Goal: Task Accomplishment & Management: Use online tool/utility

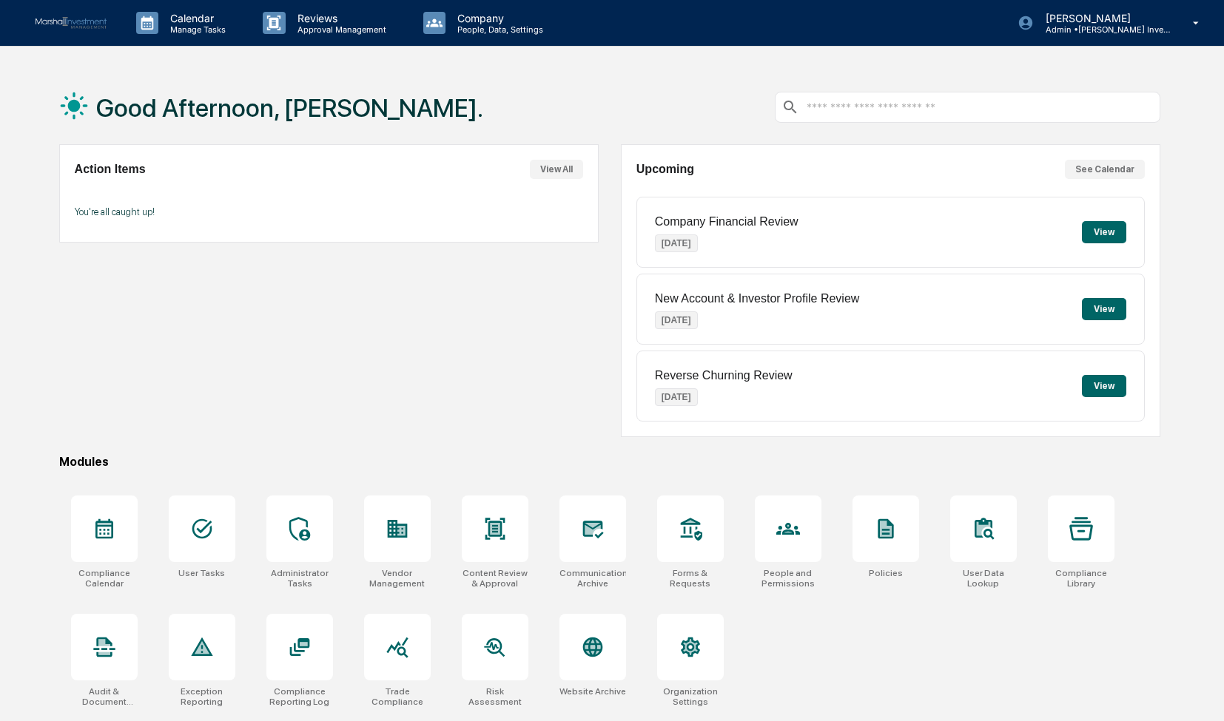
click at [1102, 171] on button "See Calendar" at bounding box center [1105, 169] width 80 height 19
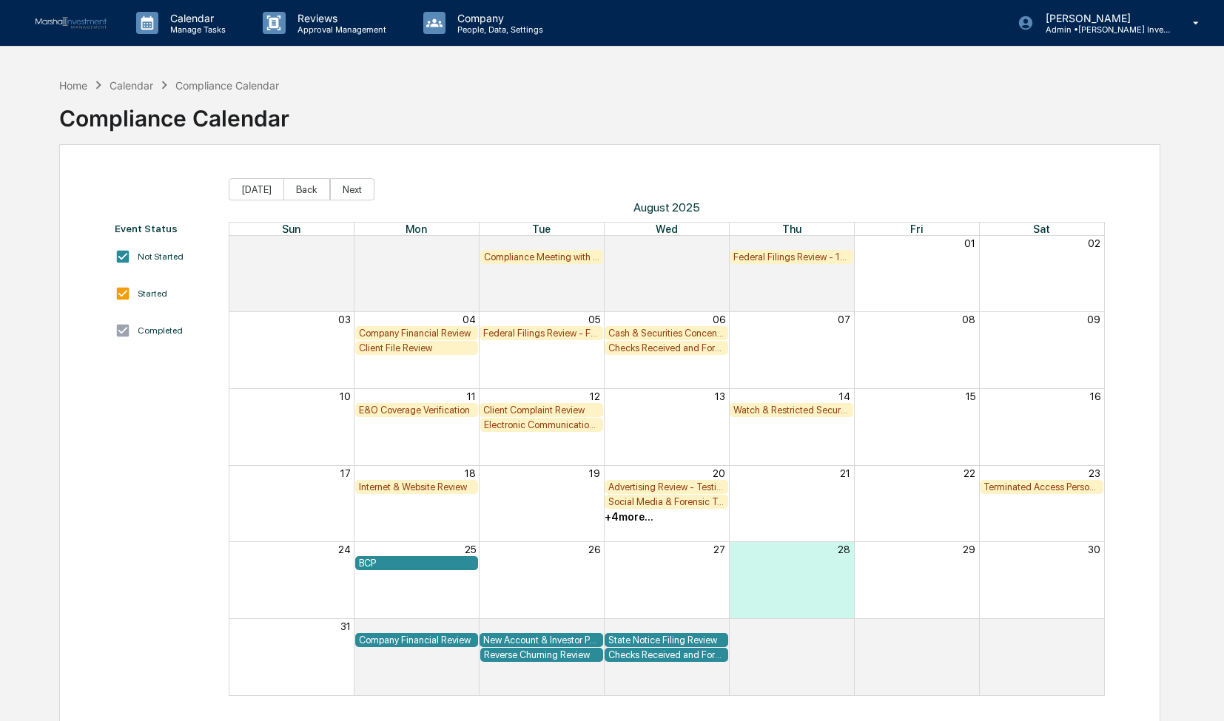
click at [420, 566] on div "BCP" at bounding box center [417, 563] width 116 height 11
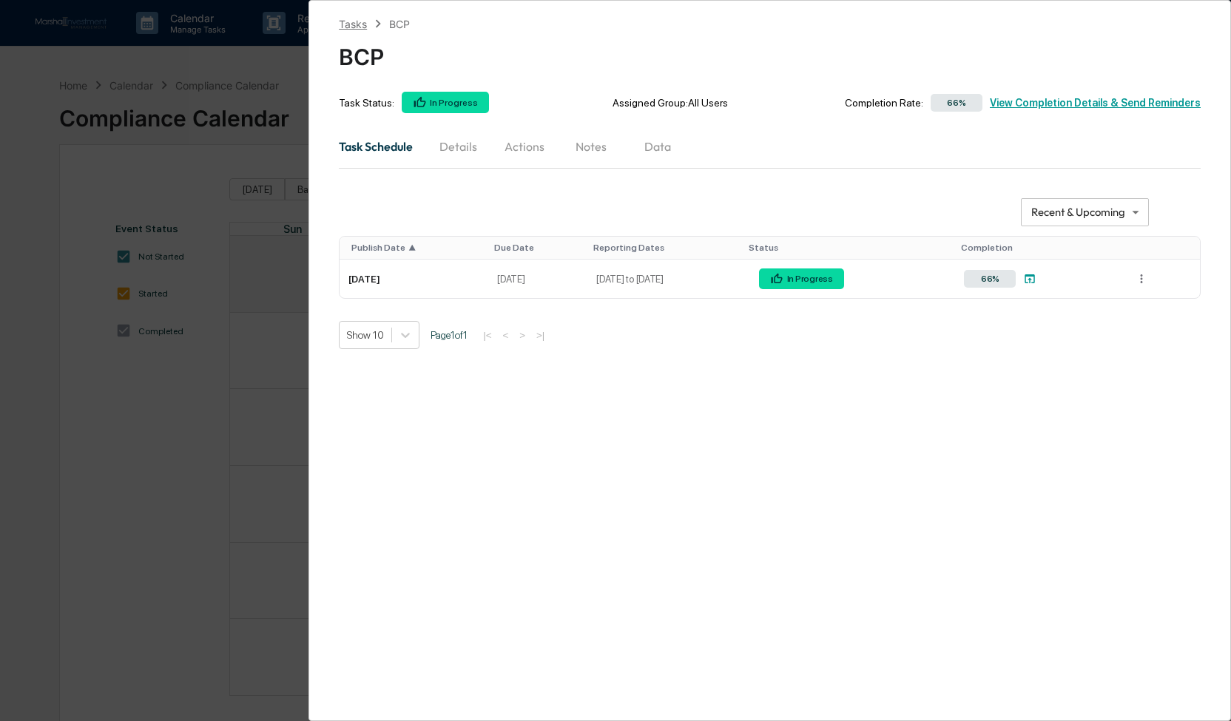
click at [358, 24] on div "Tasks" at bounding box center [353, 24] width 28 height 13
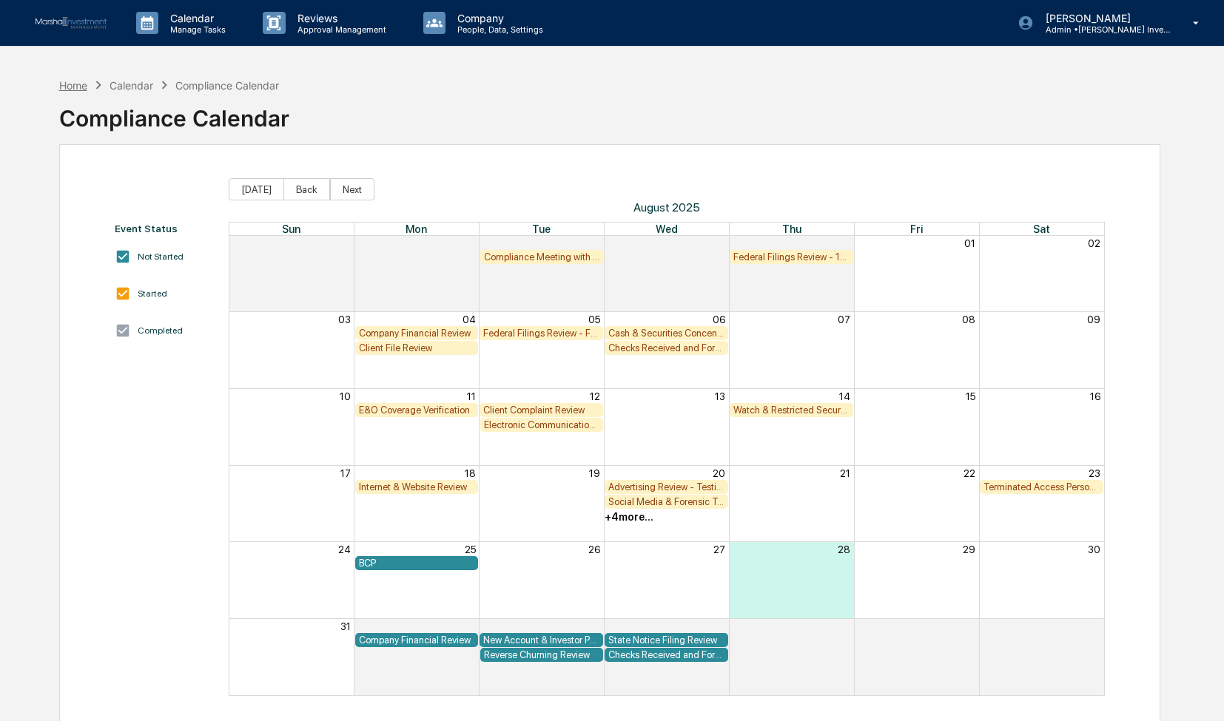
click at [75, 85] on div "Home" at bounding box center [73, 85] width 28 height 13
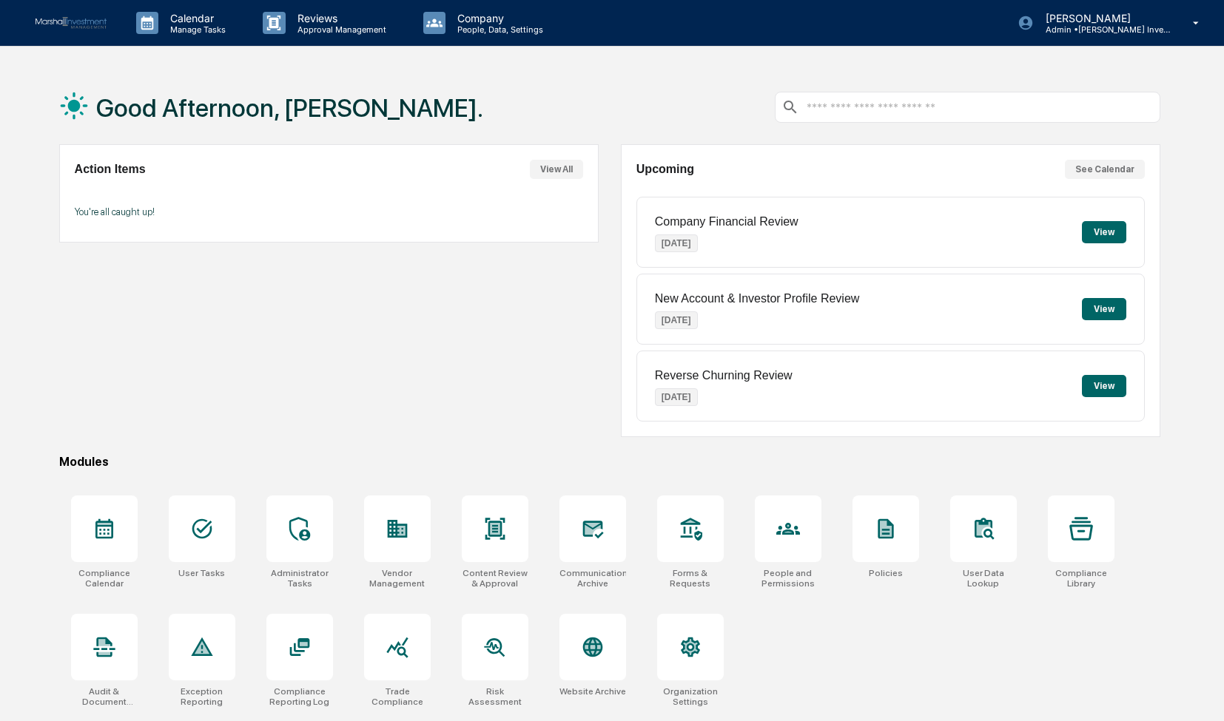
click at [562, 165] on button "View All" at bounding box center [556, 169] width 53 height 19
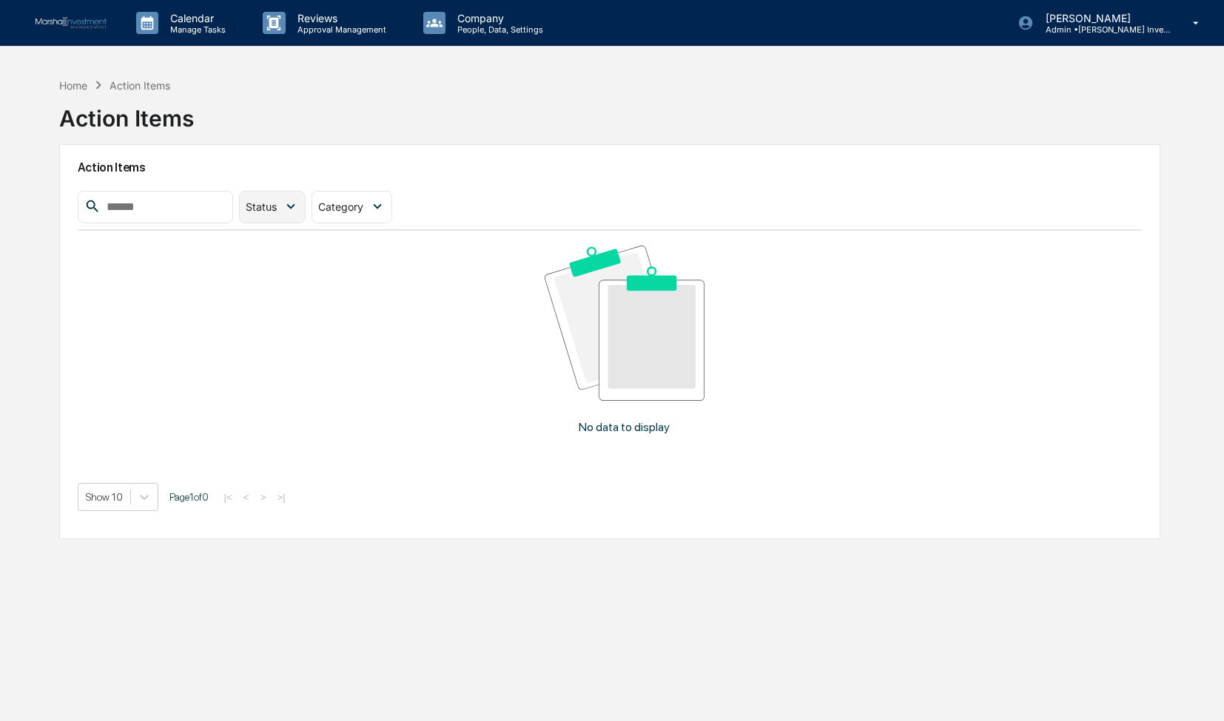
click at [299, 208] on icon at bounding box center [291, 206] width 16 height 16
click at [265, 241] on div at bounding box center [258, 242] width 13 height 13
click at [71, 80] on div "Home" at bounding box center [73, 85] width 28 height 13
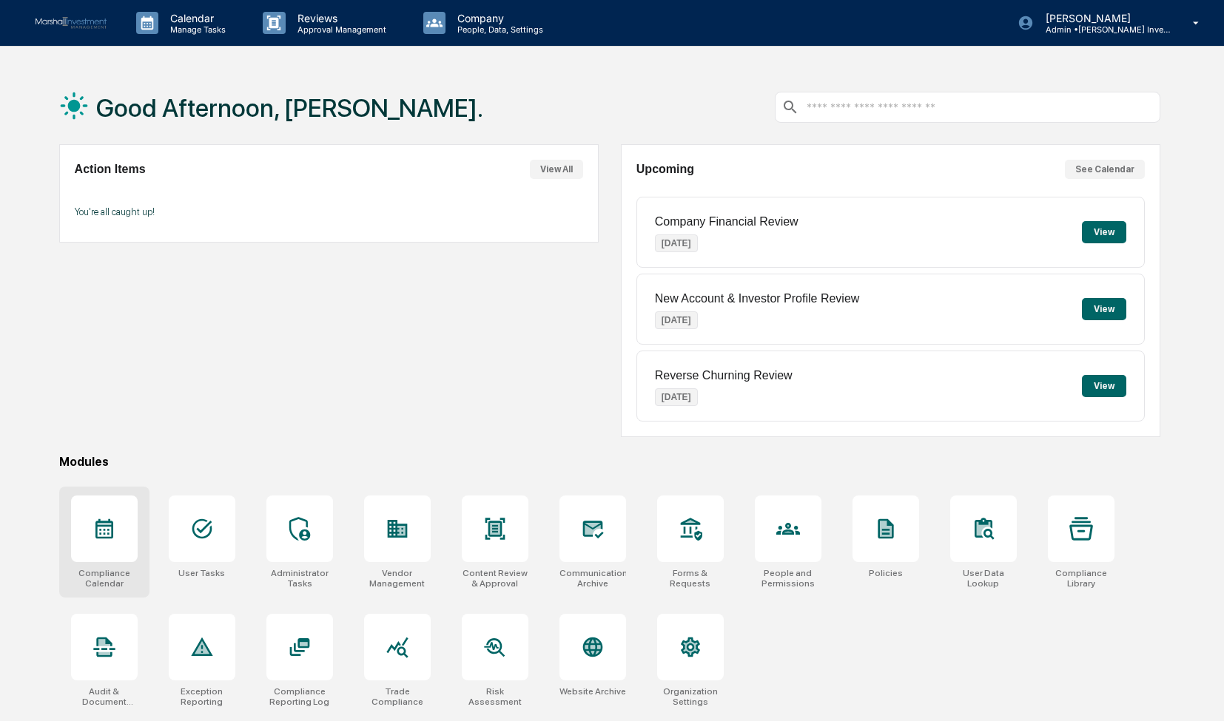
click at [123, 521] on div at bounding box center [104, 529] width 67 height 67
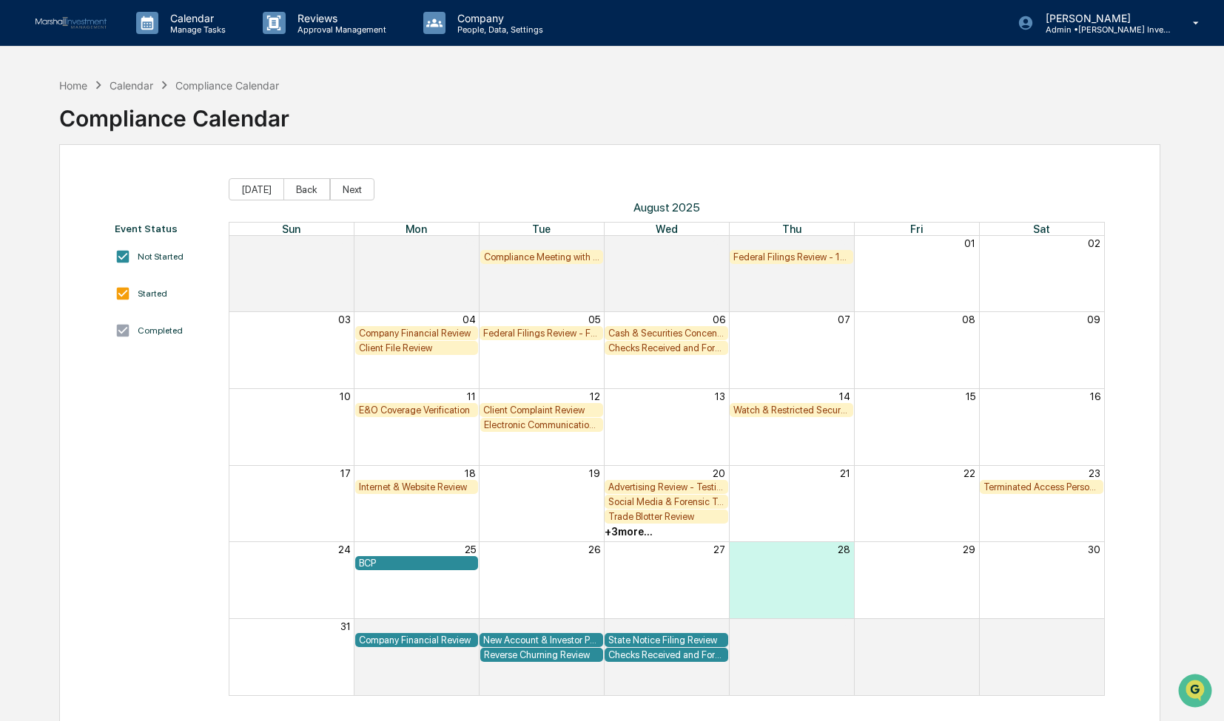
click at [428, 565] on div "BCP" at bounding box center [417, 563] width 116 height 11
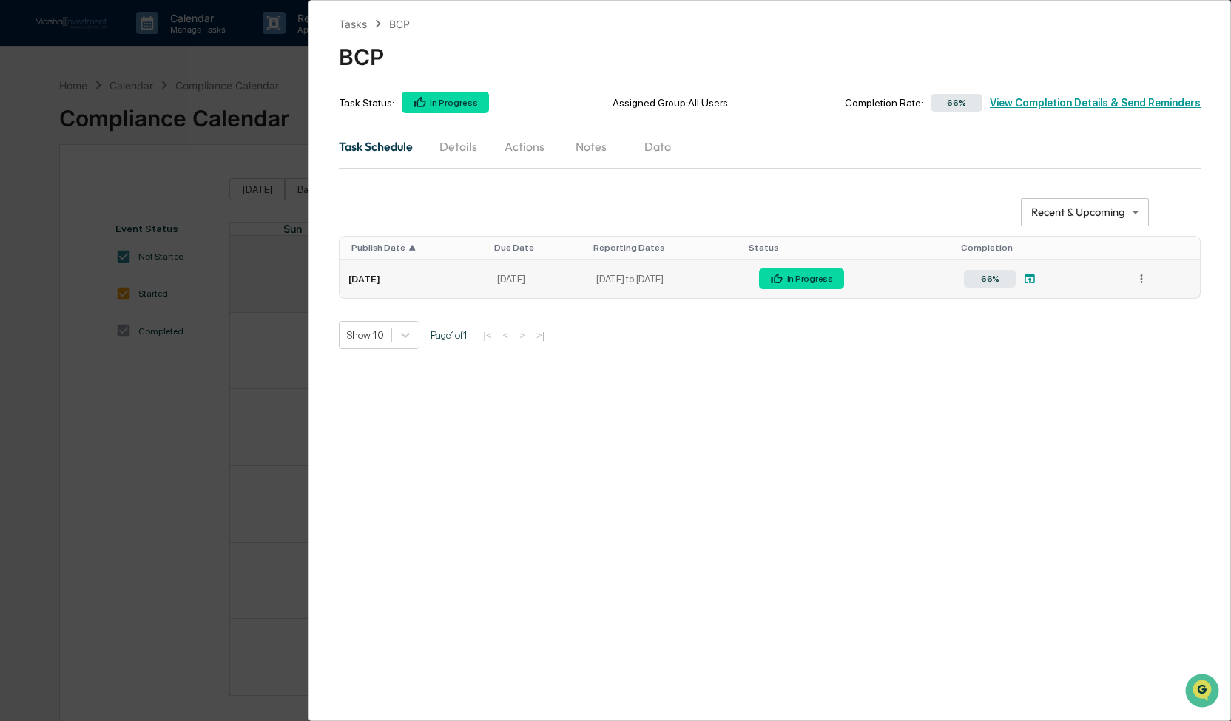
click at [833, 281] on div "In Progress" at bounding box center [808, 279] width 49 height 10
click at [880, 332] on div "Show 10 Page 1 of 1 |< < > >|" at bounding box center [770, 335] width 862 height 28
click at [1141, 277] on html "Calendar Manage Tasks Reviews Approval Management Company People, Data, Setting…" at bounding box center [615, 360] width 1231 height 721
click at [949, 394] on html "Calendar Manage Tasks Reviews Approval Management Company People, Data, Setting…" at bounding box center [615, 360] width 1231 height 721
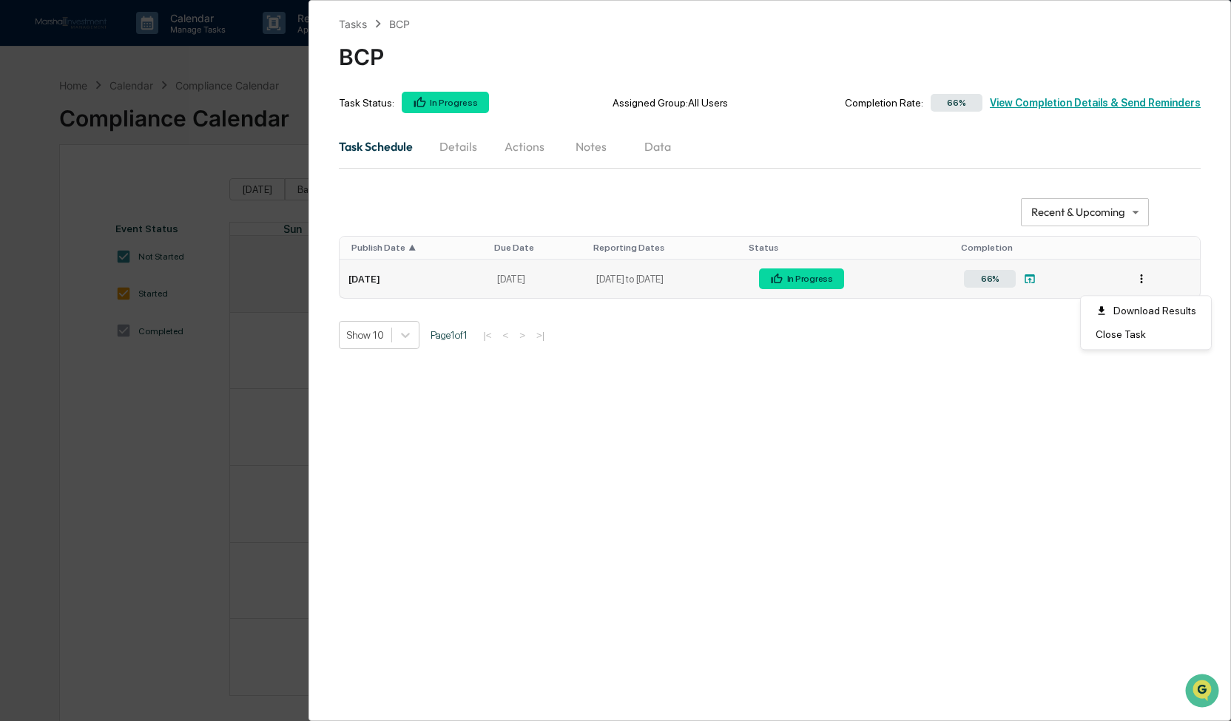
click at [1144, 280] on html "Calendar Manage Tasks Reviews Approval Management Company People, Data, Setting…" at bounding box center [615, 360] width 1231 height 721
click at [1132, 309] on div "Download Results" at bounding box center [1146, 311] width 124 height 24
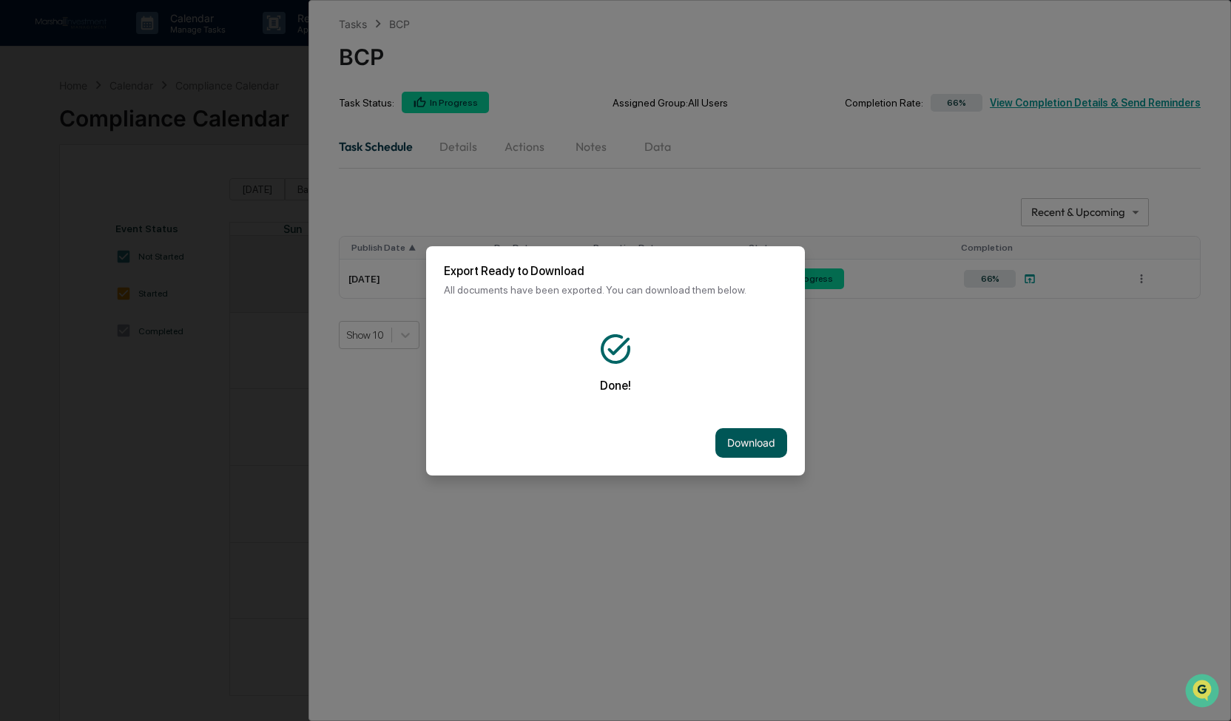
click at [753, 443] on button "Download" at bounding box center [751, 443] width 72 height 30
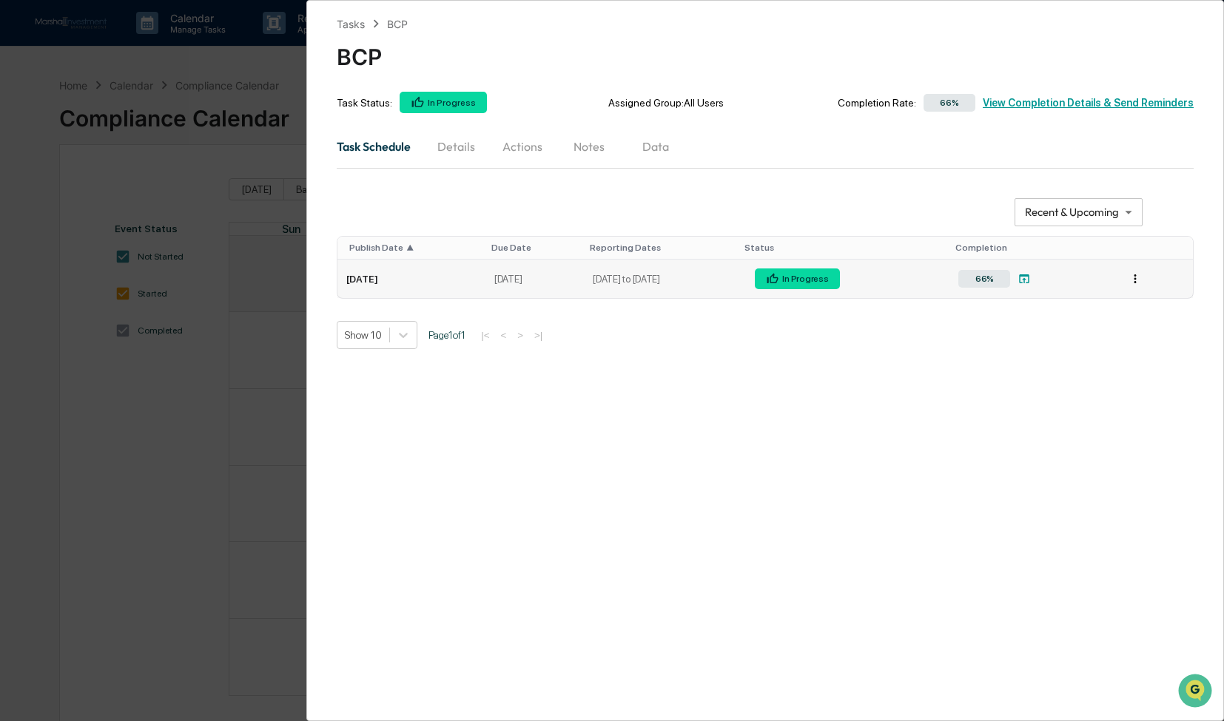
click at [1133, 278] on html "Calendar Manage Tasks Reviews Approval Management Company People, Data, Setting…" at bounding box center [612, 360] width 1224 height 721
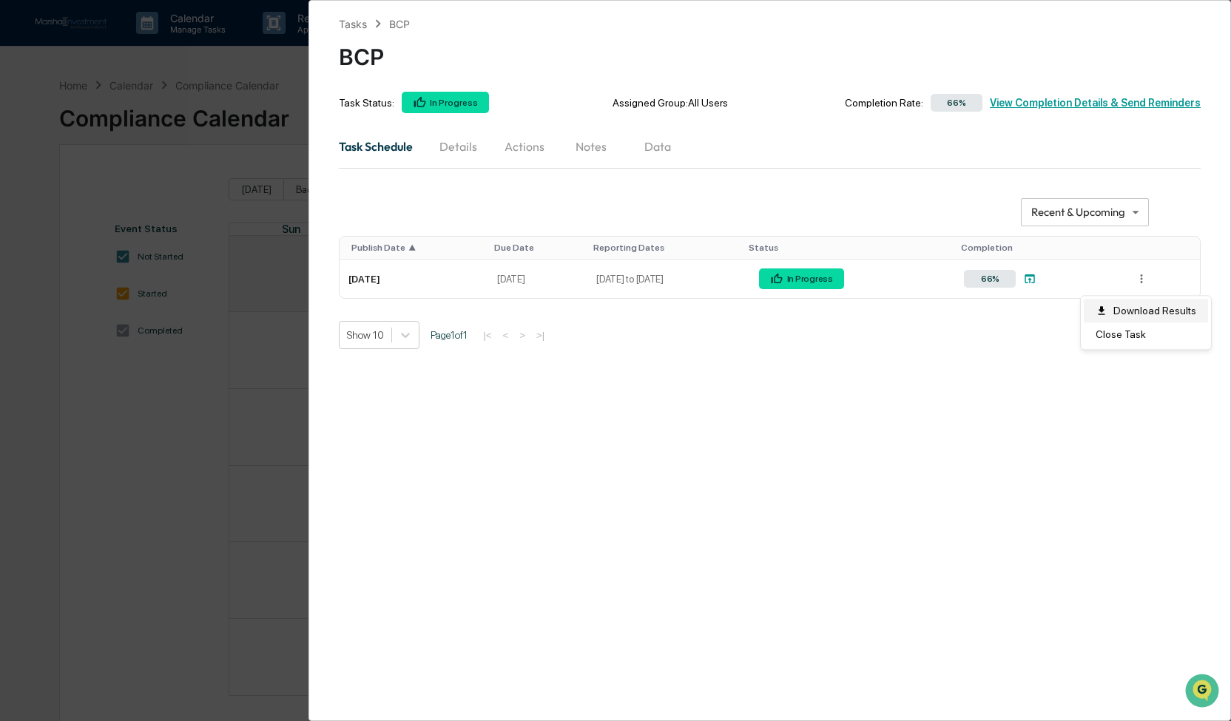
click at [1139, 307] on div "Download Results" at bounding box center [1146, 311] width 124 height 24
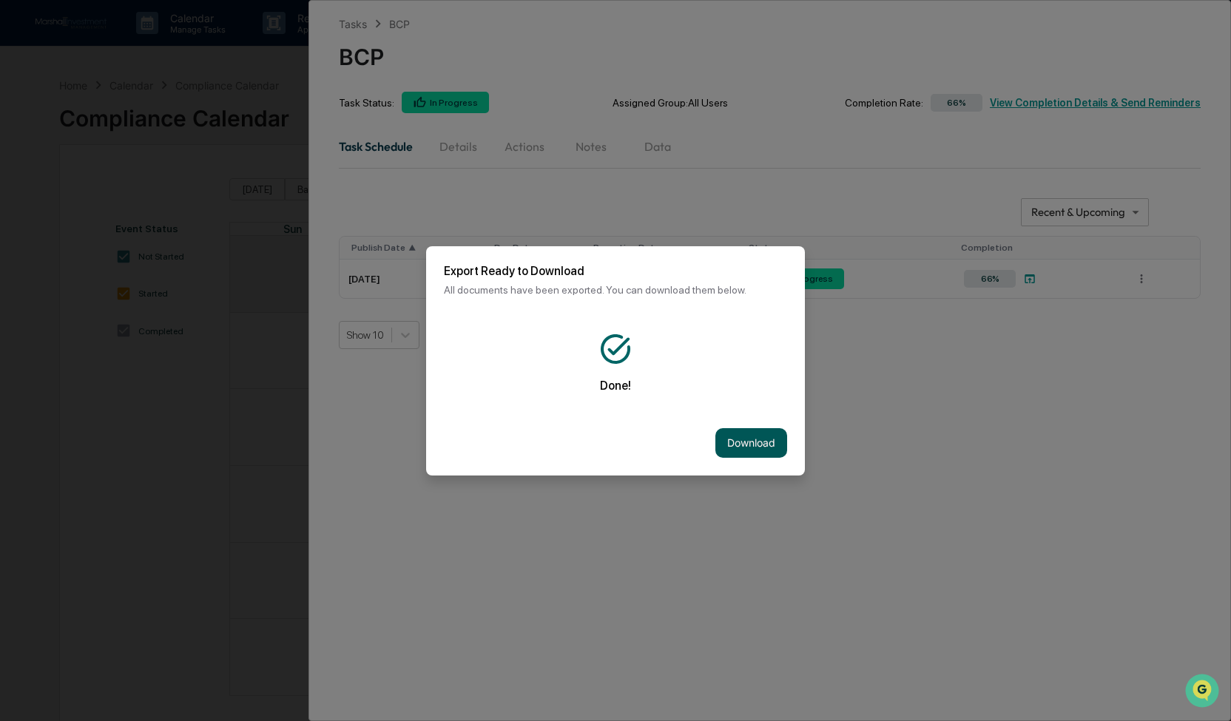
click at [756, 446] on button "Download" at bounding box center [751, 443] width 72 height 30
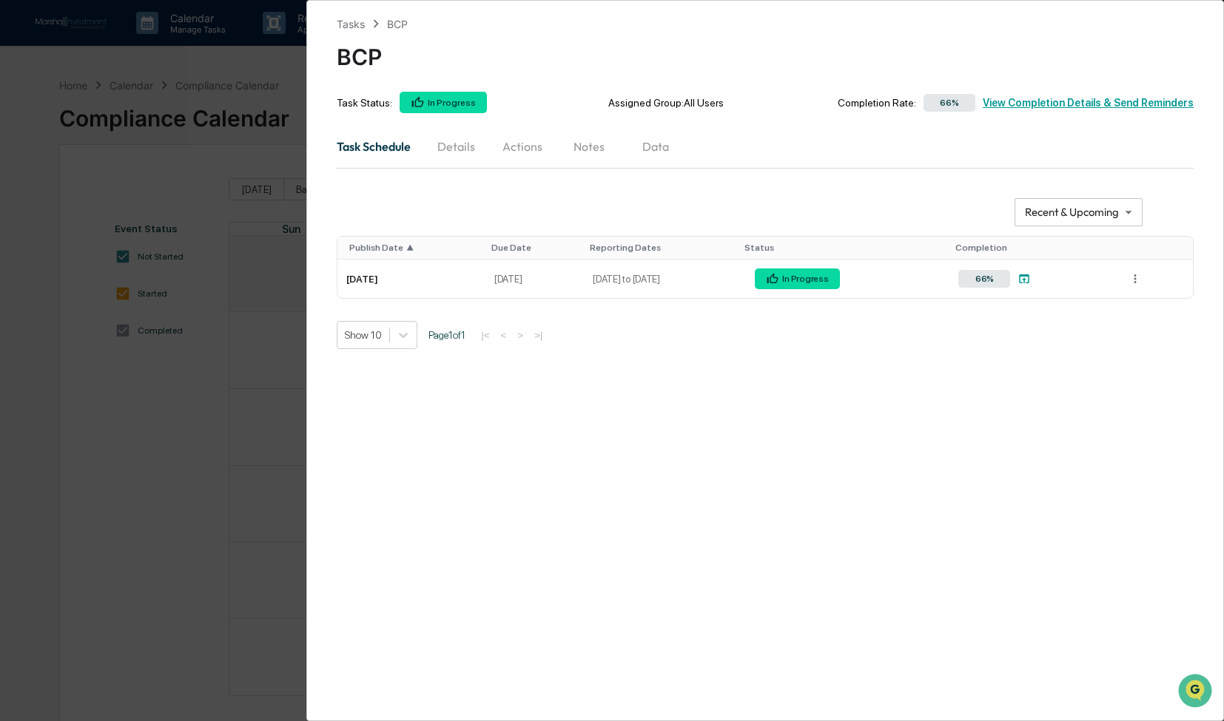
click at [1088, 109] on div "66% View Completion Details & Send Reminders" at bounding box center [1054, 102] width 277 height 21
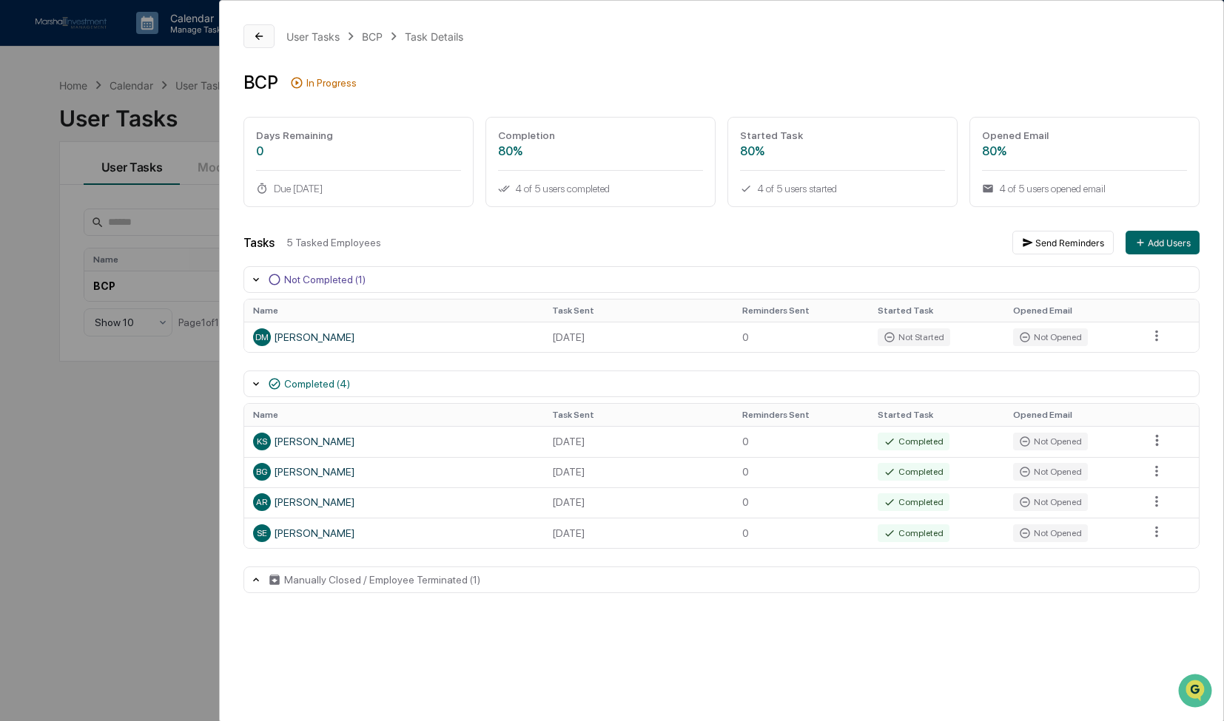
click at [260, 38] on icon at bounding box center [259, 36] width 12 height 12
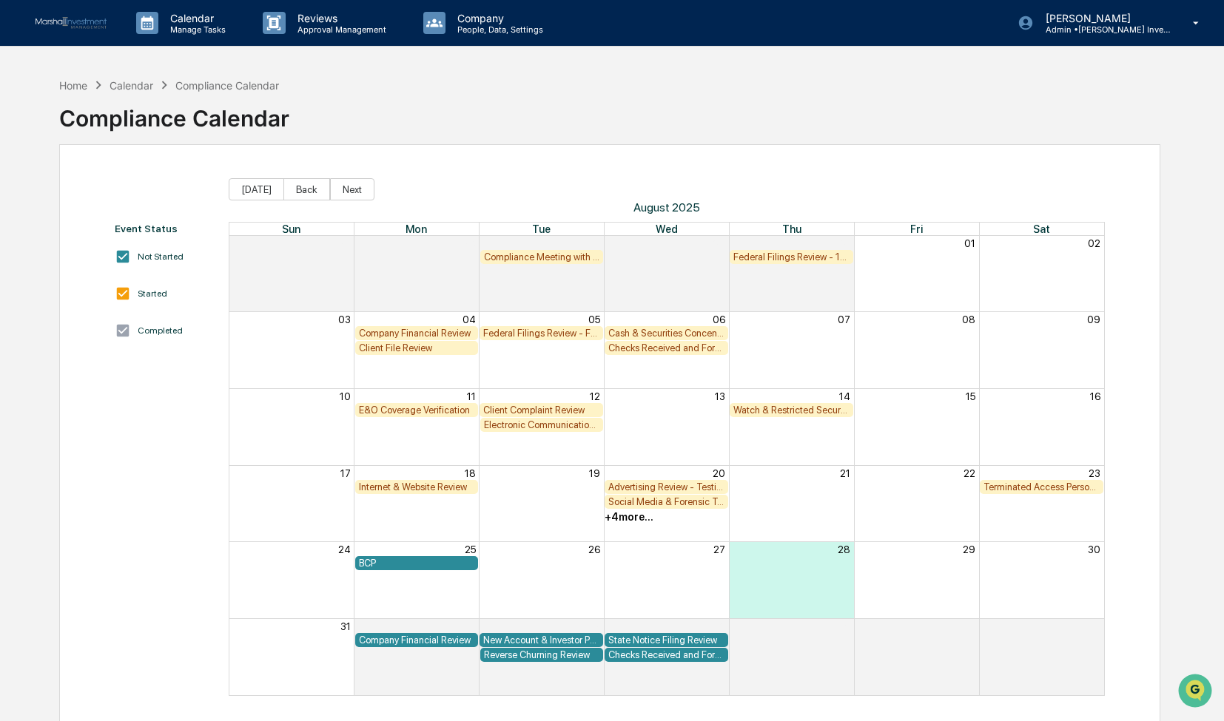
click at [402, 564] on div "BCP" at bounding box center [417, 563] width 116 height 11
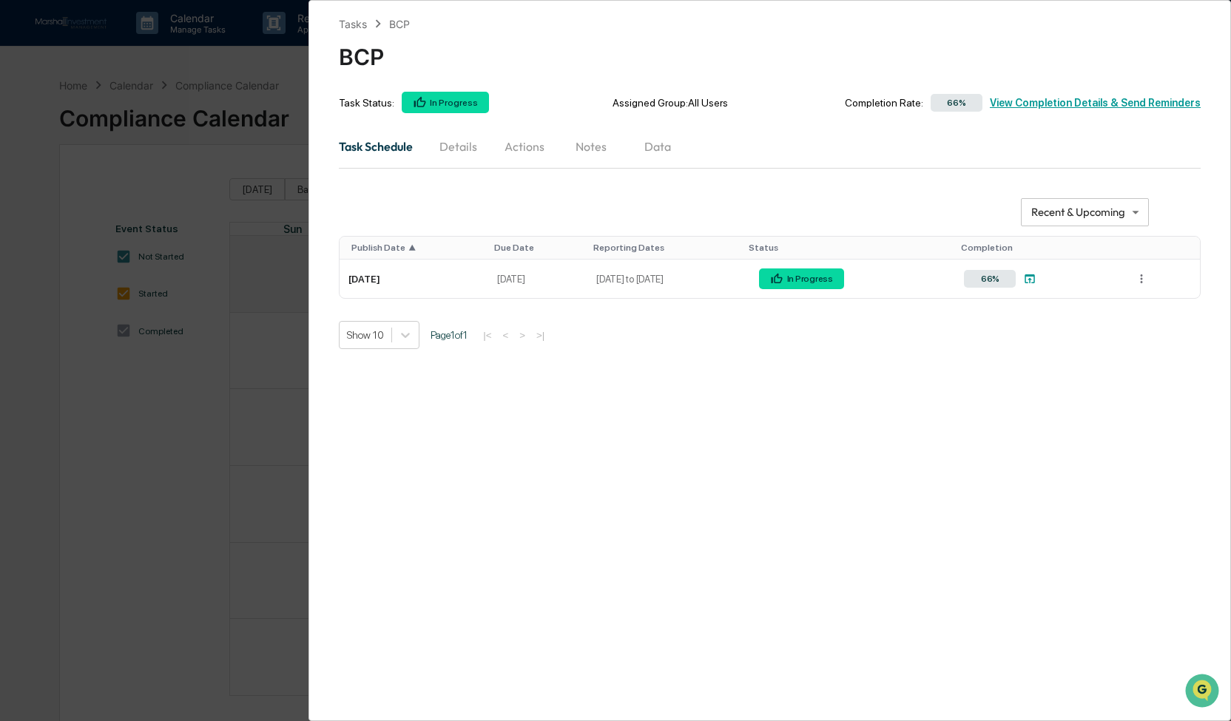
click at [1085, 107] on div "66% View Completion Details & Send Reminders" at bounding box center [1061, 102] width 277 height 21
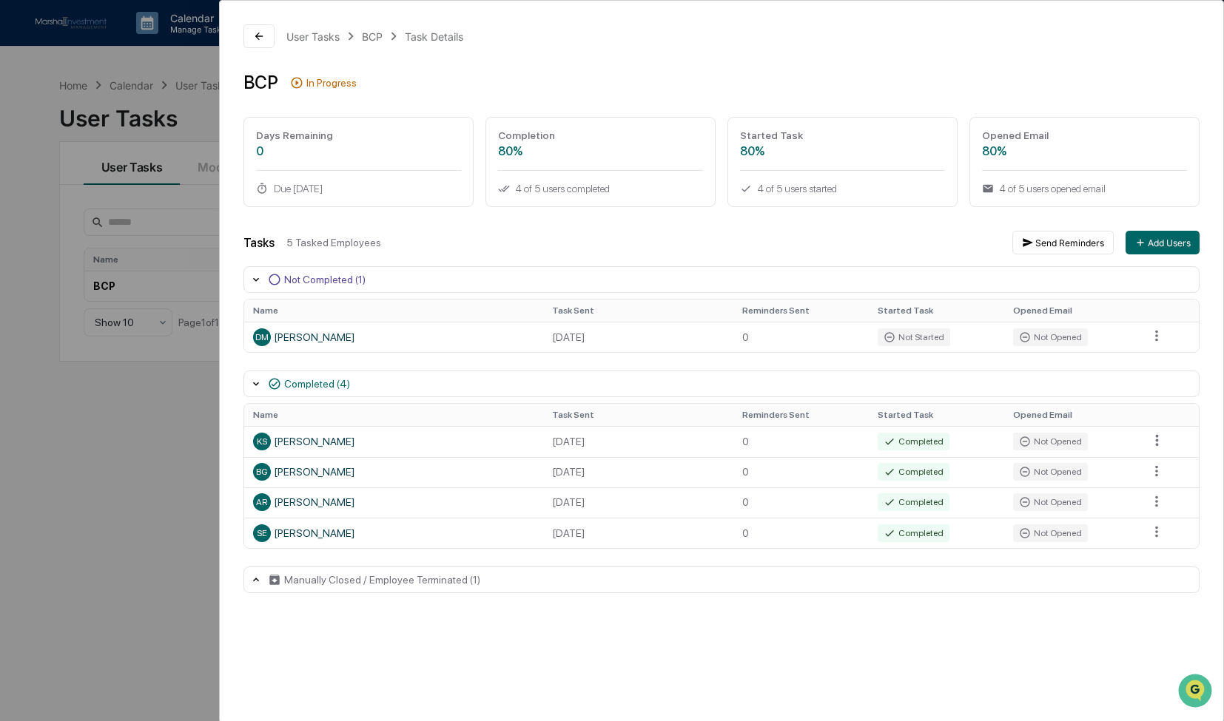
click at [1205, 13] on div "User Tasks BCP Task Details BCP In Progress Days Remaining 0 Due [DATE] Complet…" at bounding box center [721, 309] width 1003 height 616
click at [255, 38] on icon at bounding box center [259, 36] width 12 height 12
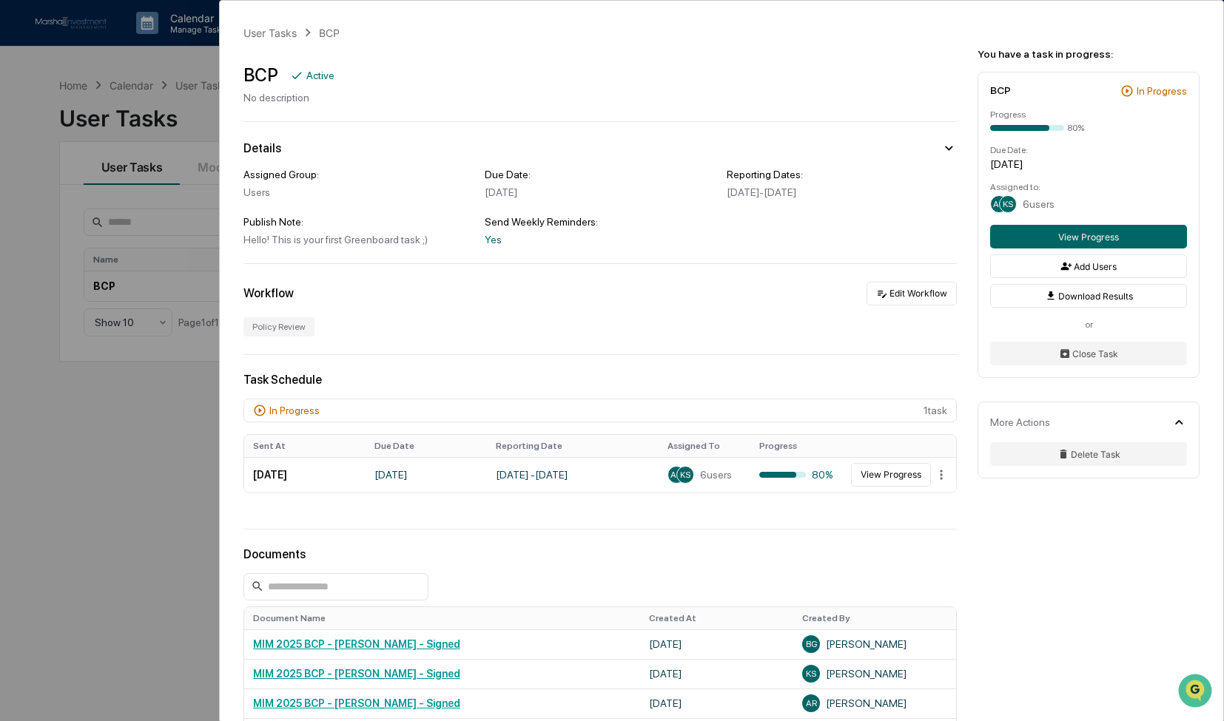
click at [31, 100] on div "User Tasks BCP BCP Active No description Details Assigned Group: Users Due Date…" at bounding box center [612, 360] width 1224 height 721
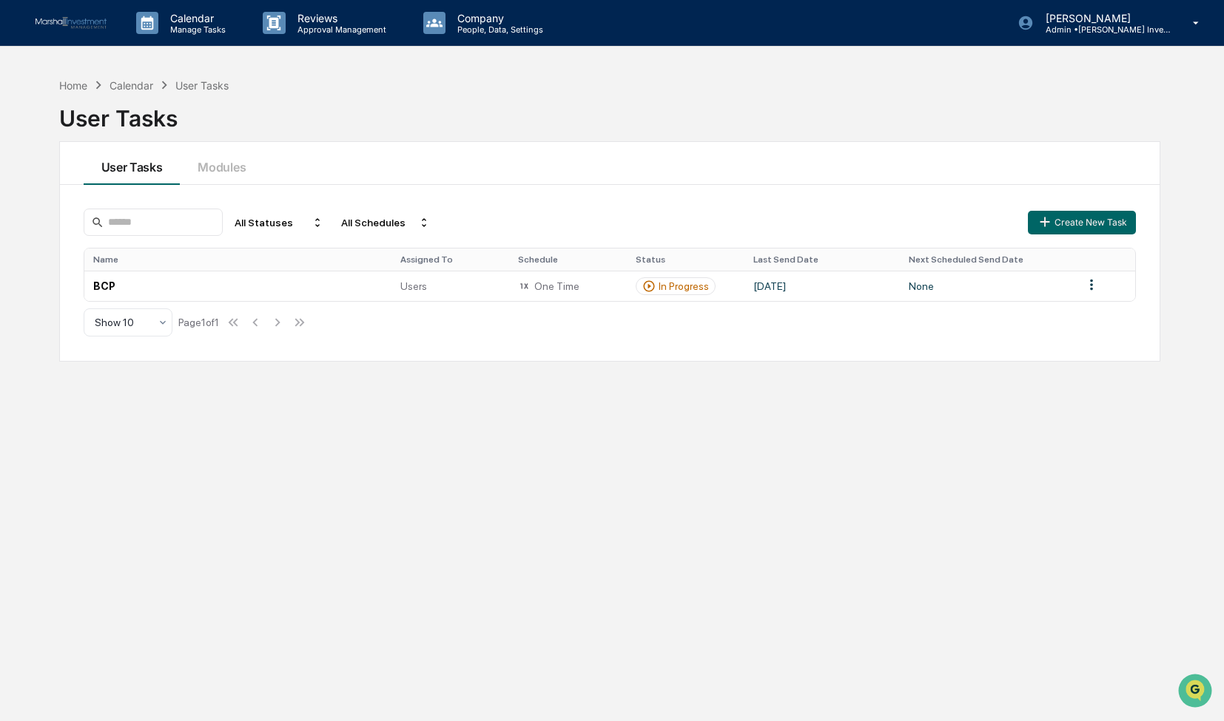
click at [92, 24] on img at bounding box center [71, 23] width 71 height 13
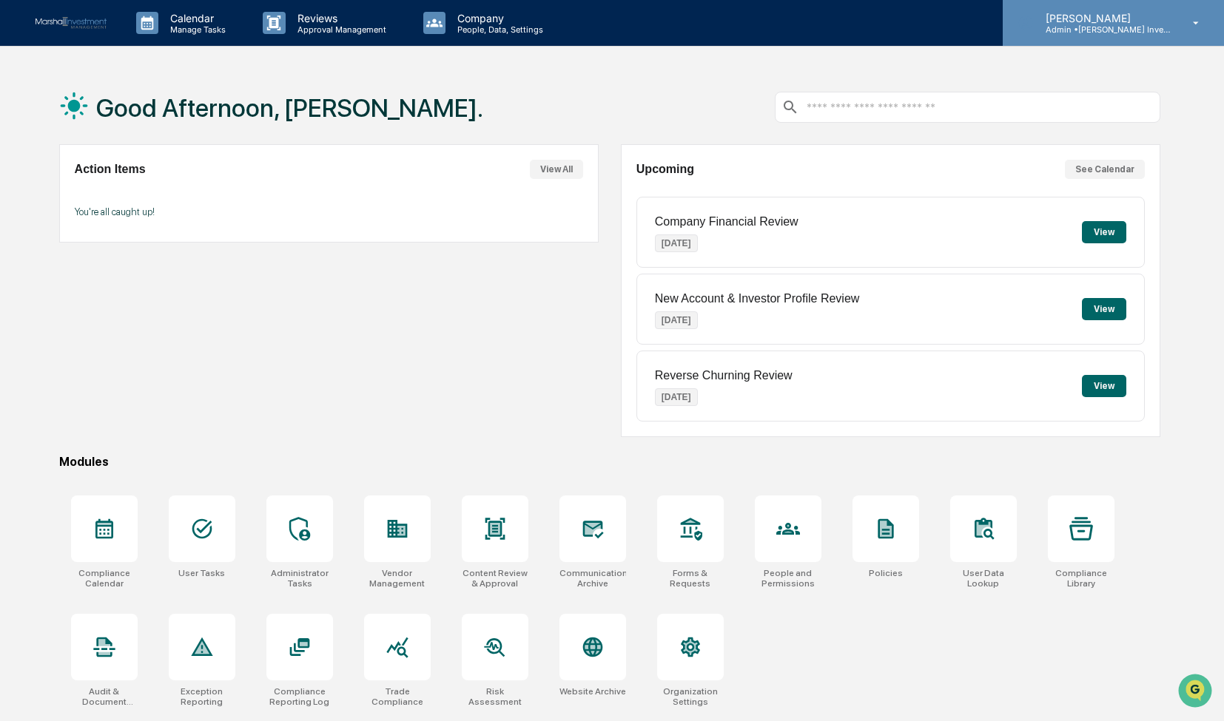
click at [1193, 23] on icon at bounding box center [1196, 23] width 26 height 14
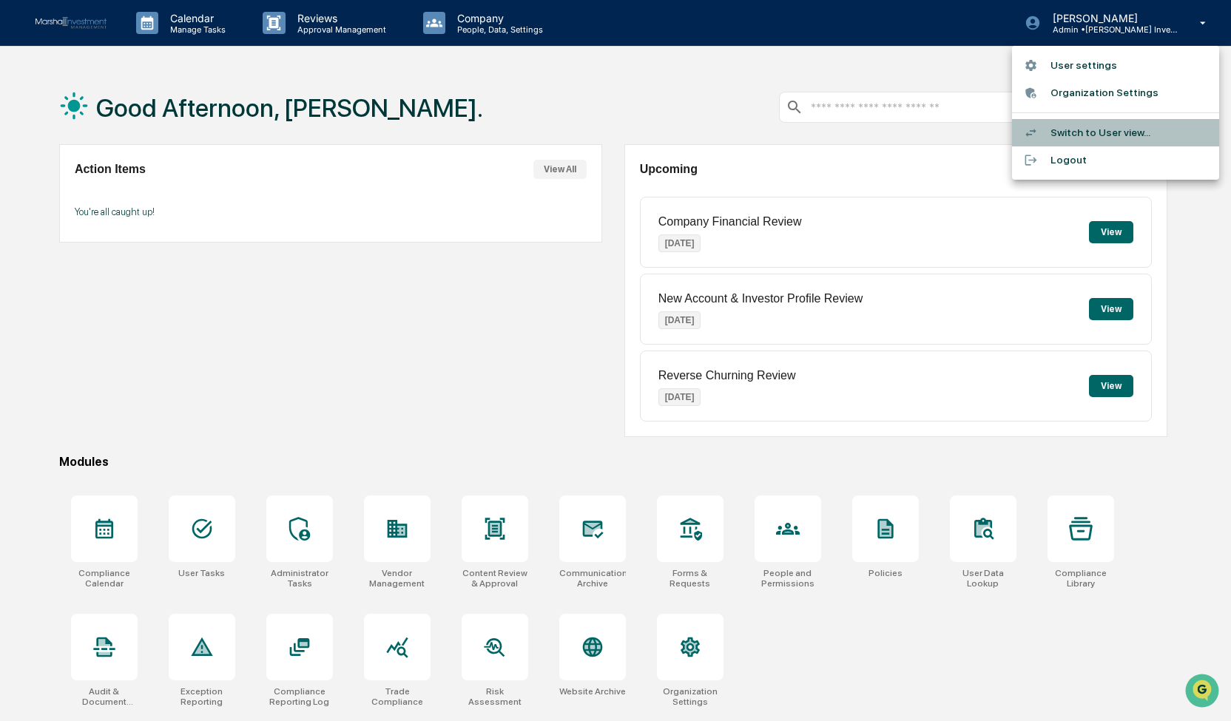
click at [1116, 132] on li "Switch to User view..." at bounding box center [1115, 132] width 207 height 27
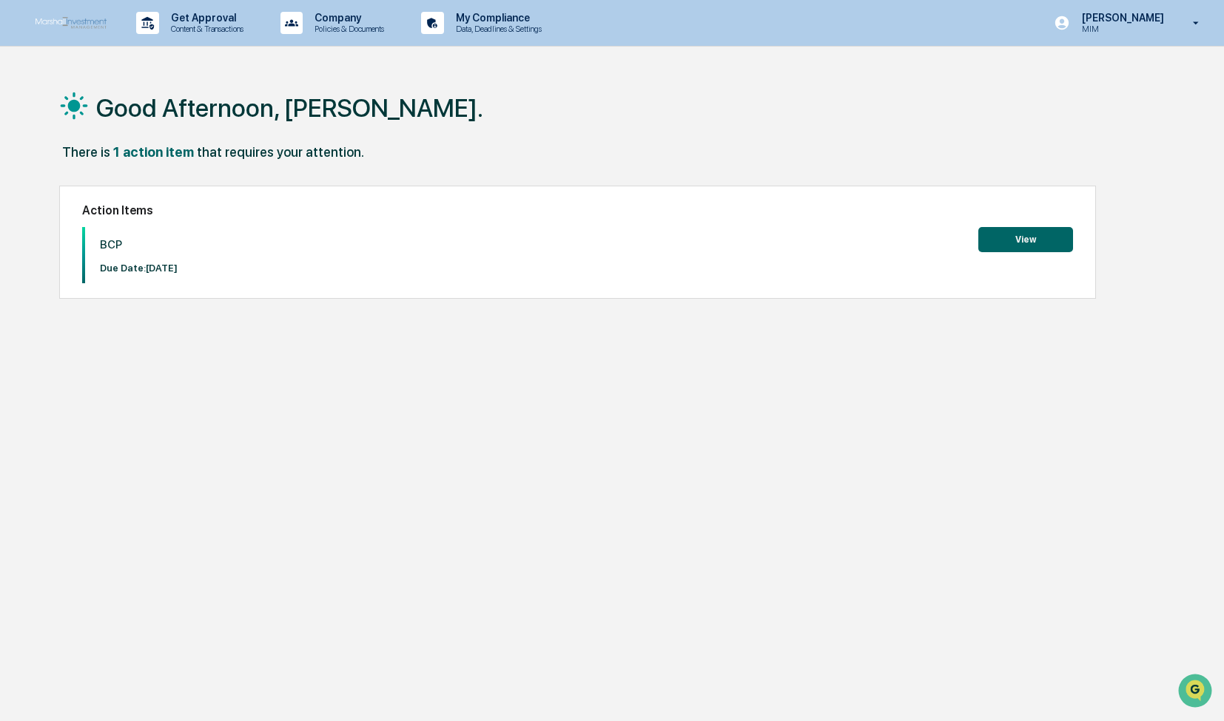
click at [1024, 240] on button "View" at bounding box center [1025, 239] width 95 height 25
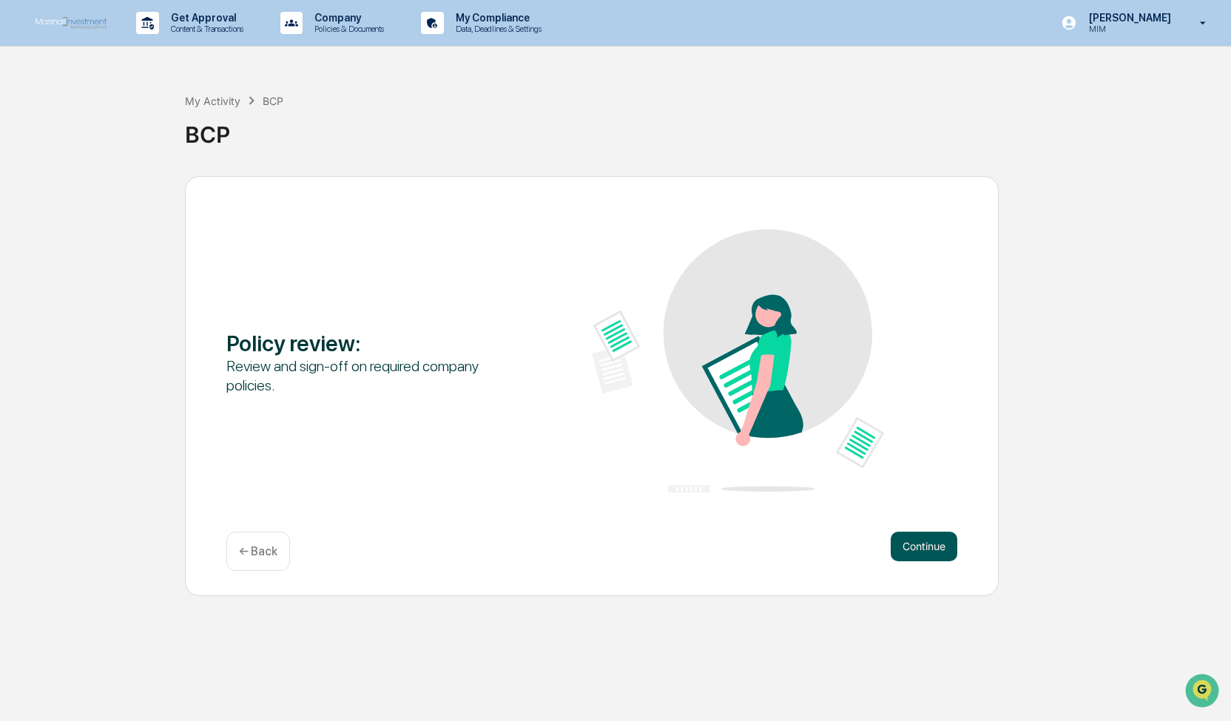
click at [931, 553] on button "Continue" at bounding box center [924, 547] width 67 height 30
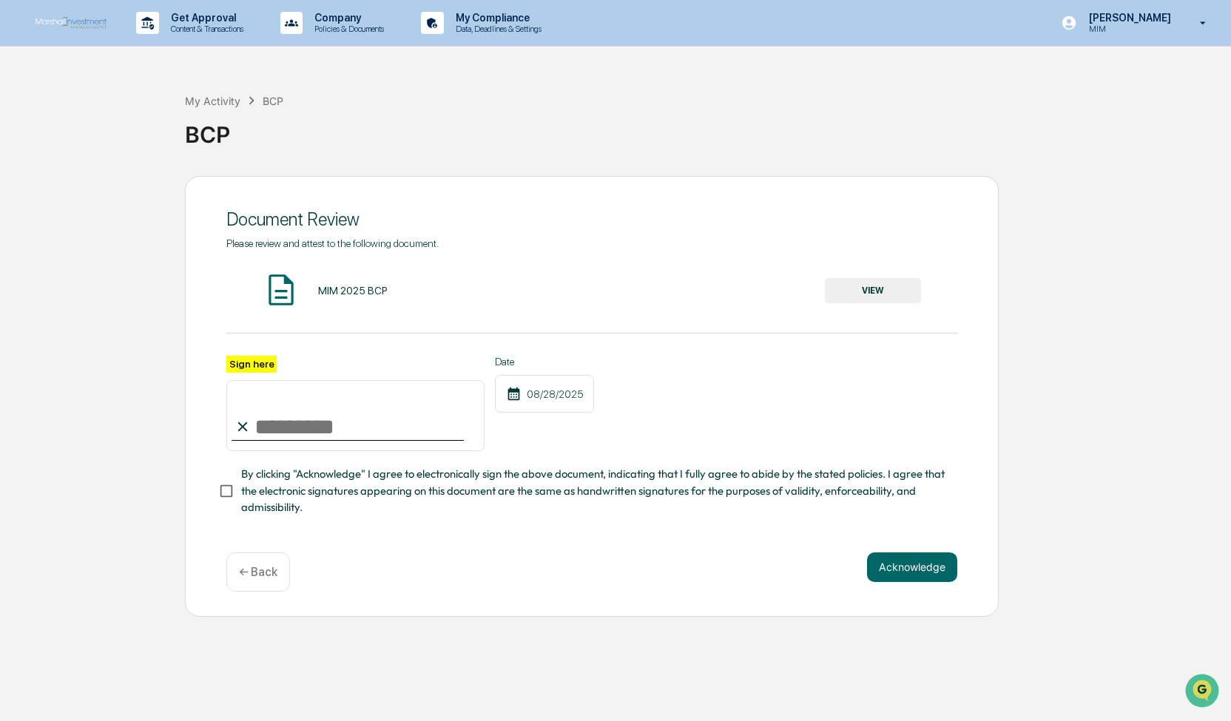
click at [314, 438] on input "Sign here" at bounding box center [355, 415] width 258 height 71
type input "**********"
click at [907, 573] on button "Acknowledge" at bounding box center [912, 568] width 90 height 30
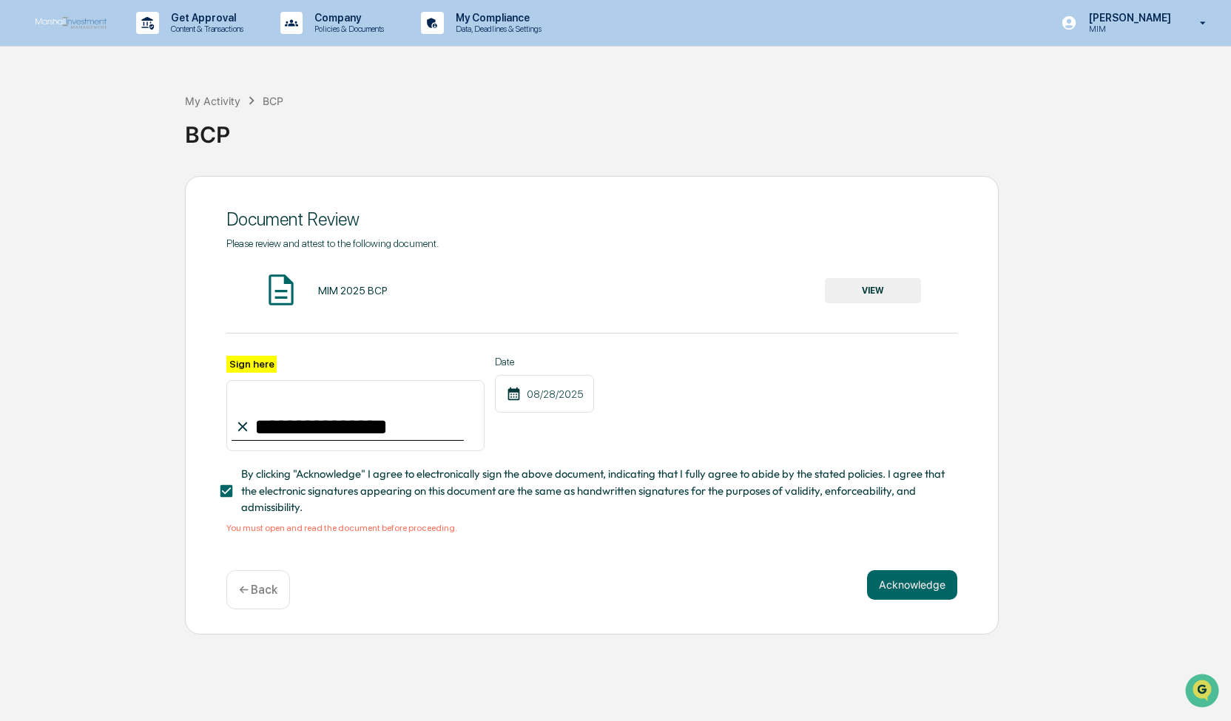
click at [870, 286] on button "VIEW" at bounding box center [873, 290] width 96 height 25
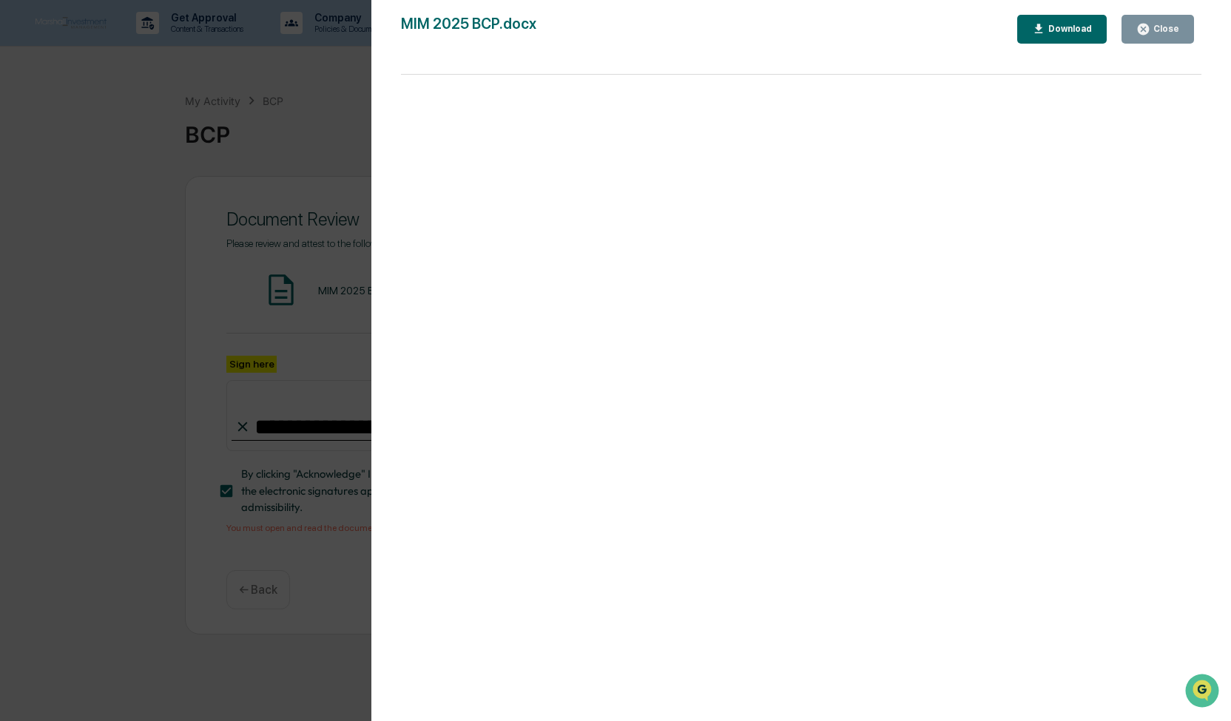
click at [1152, 38] on button "Close" at bounding box center [1158, 29] width 73 height 29
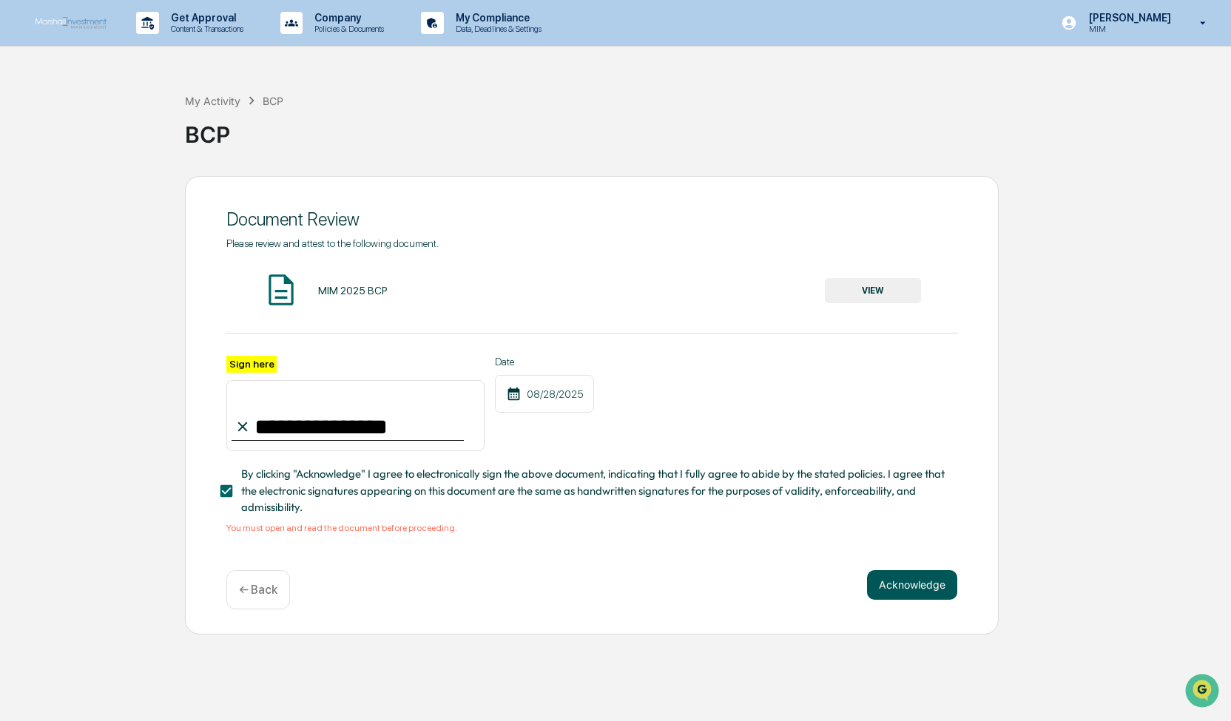
click at [905, 589] on button "Acknowledge" at bounding box center [912, 585] width 90 height 30
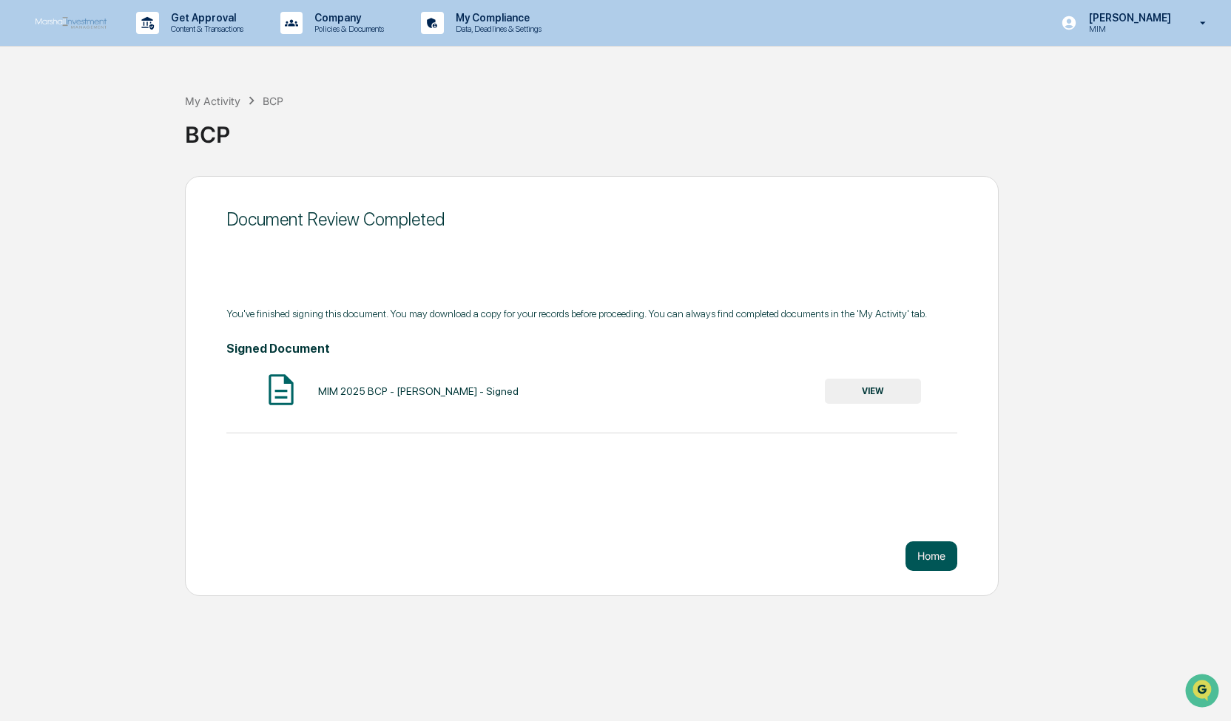
click at [929, 563] on button "Home" at bounding box center [932, 557] width 52 height 30
